Goal: Find specific page/section: Find specific page/section

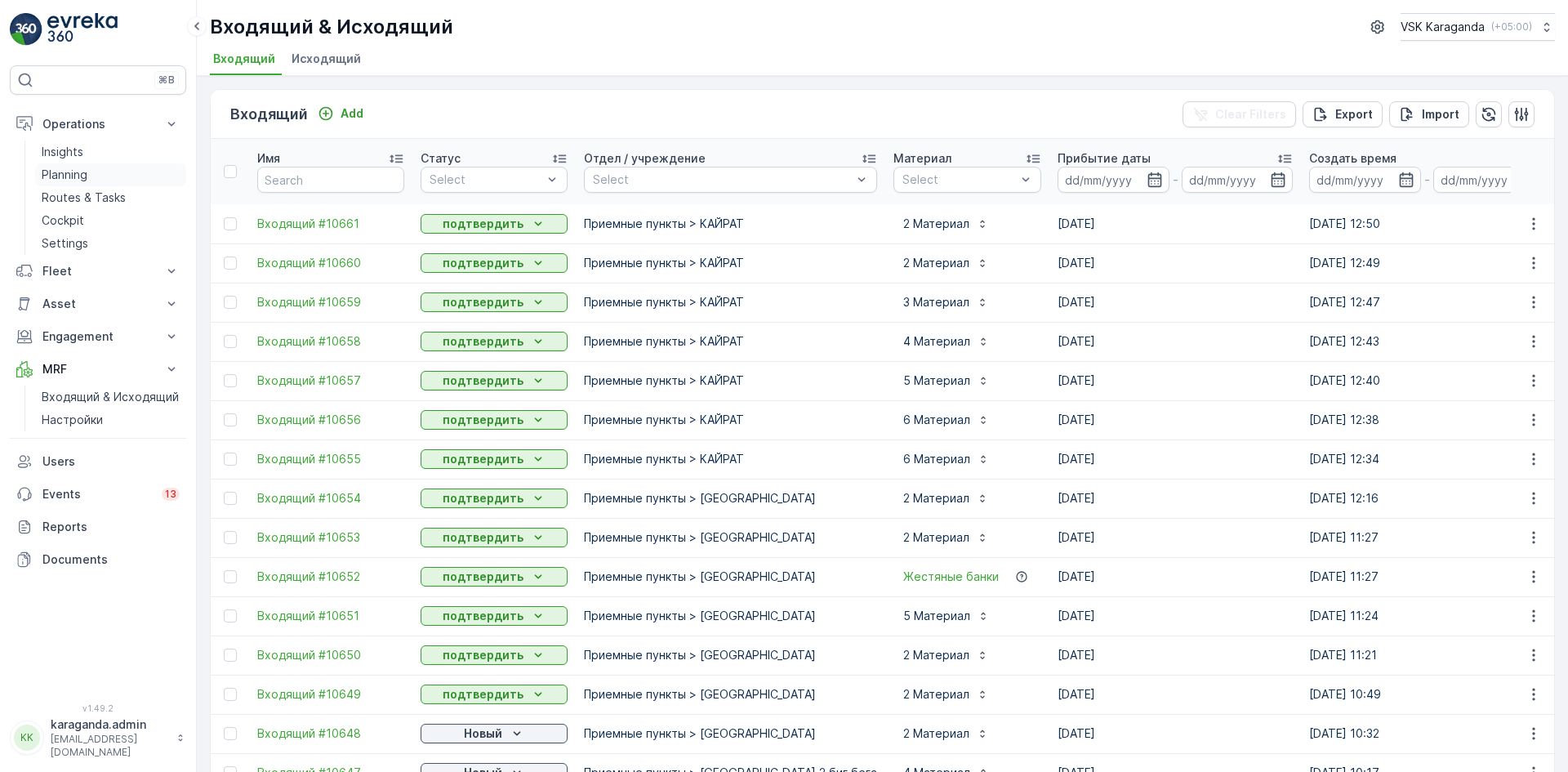
scroll to position [73, 0]
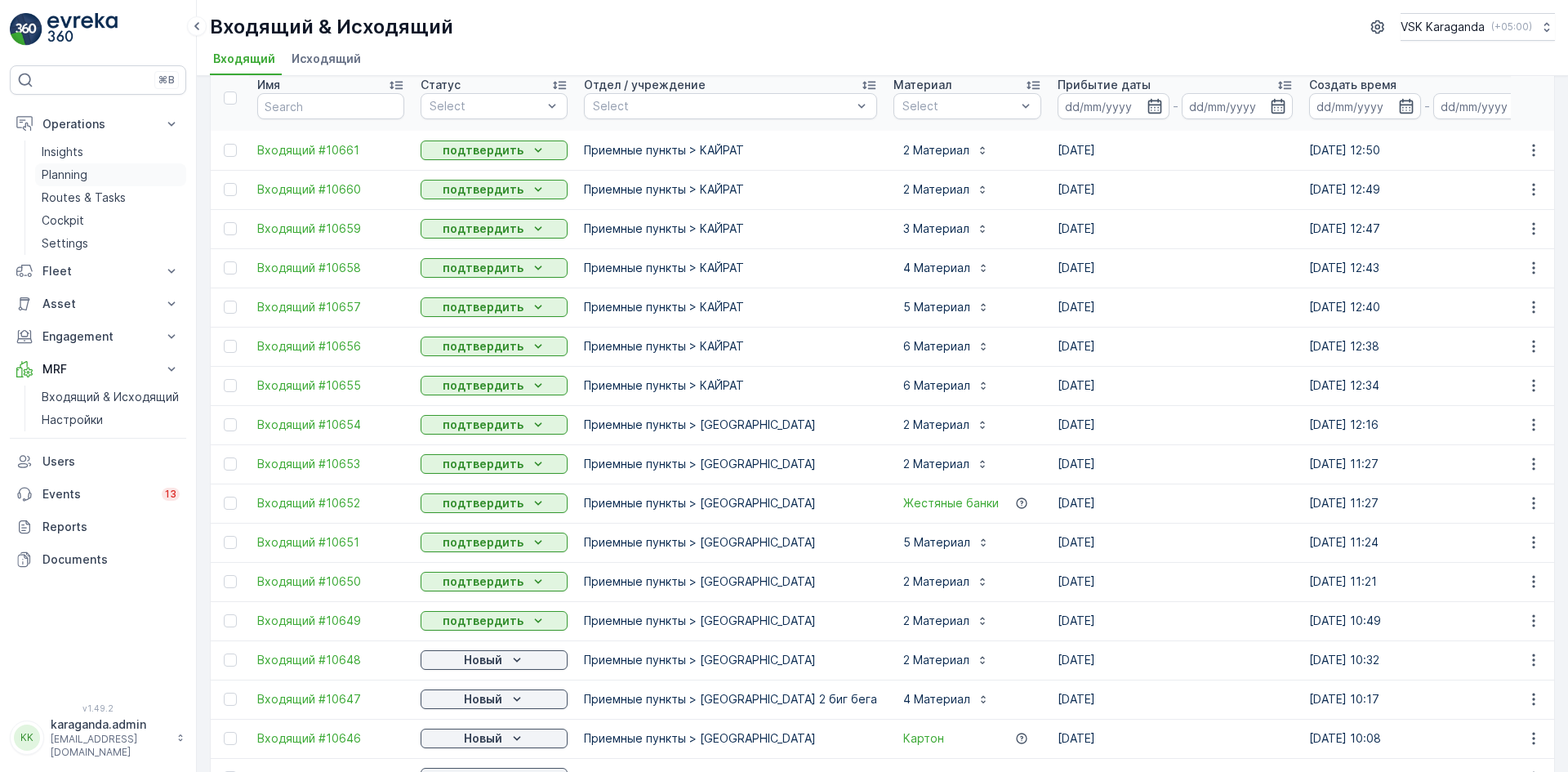
click at [74, 179] on p "Planning" at bounding box center [64, 175] width 45 height 16
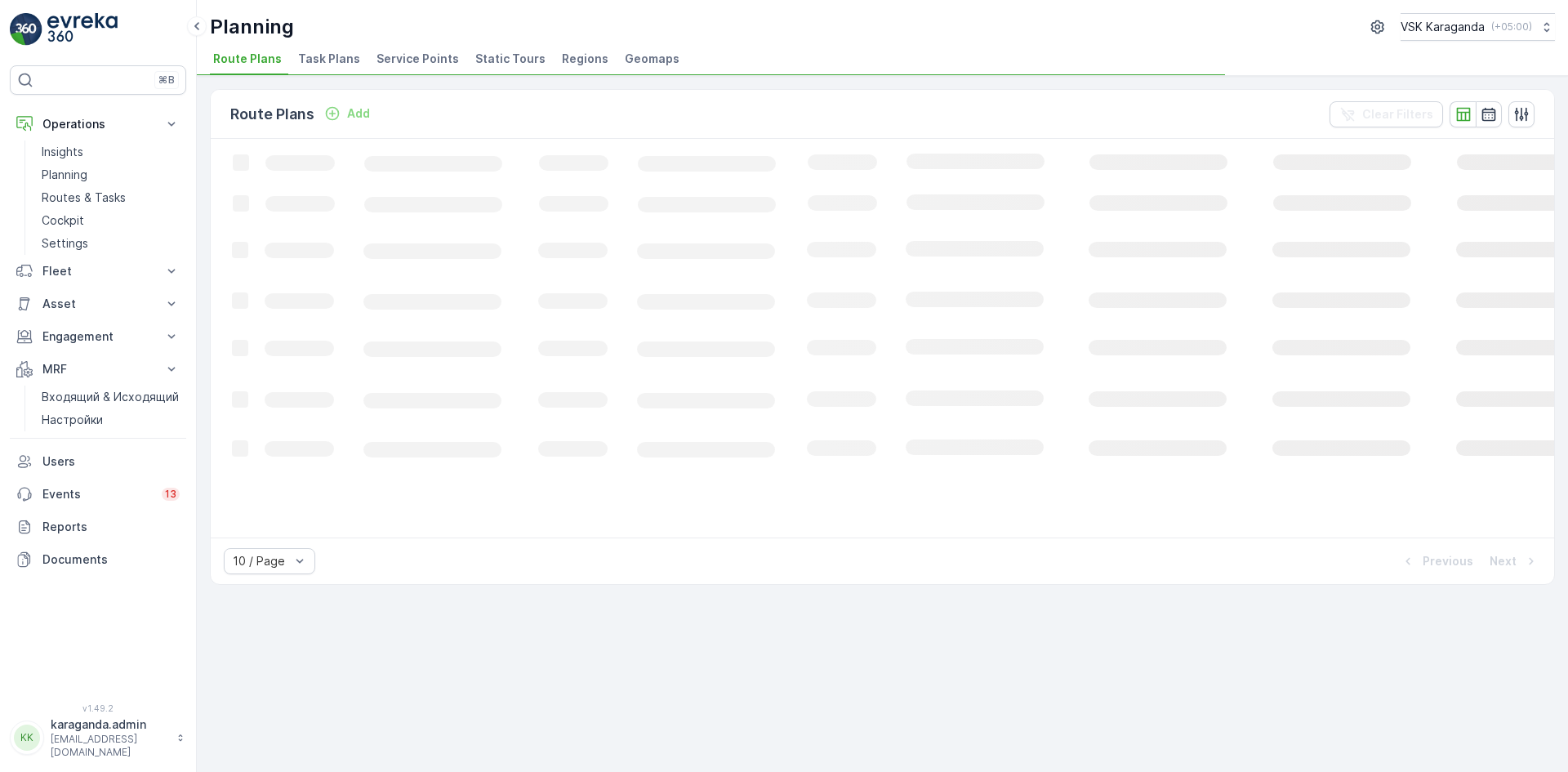
click at [421, 50] on span "Service Points" at bounding box center [418, 58] width 82 height 16
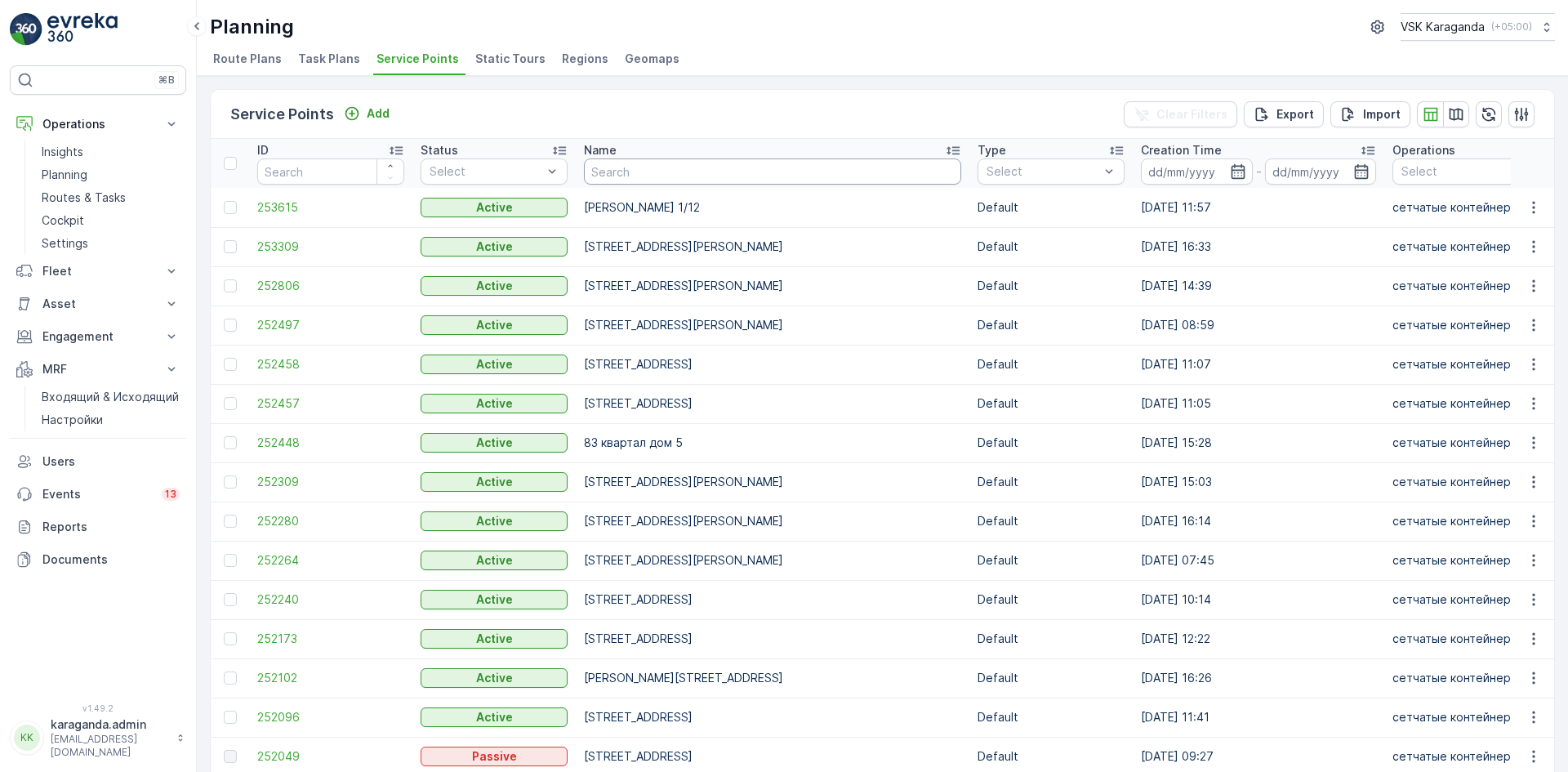
drag, startPoint x: 610, startPoint y: 166, endPoint x: 612, endPoint y: 177, distance: 11.2
click at [611, 168] on input "text" at bounding box center [773, 171] width 377 height 26
type input "[PERSON_NAME]"
